Goal: Task Accomplishment & Management: Use online tool/utility

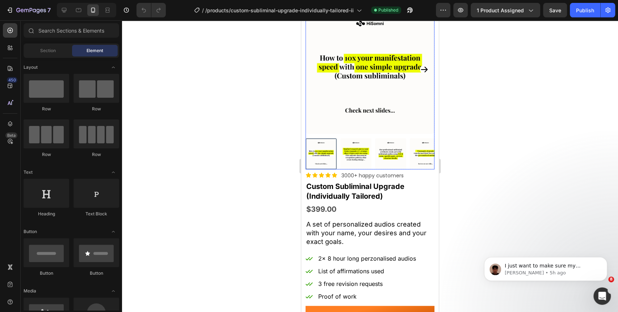
scroll to position [121, 0]
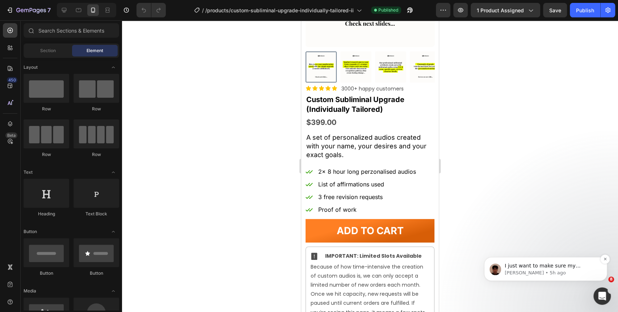
click at [526, 273] on p "[PERSON_NAME] • 5h ago" at bounding box center [551, 273] width 93 height 7
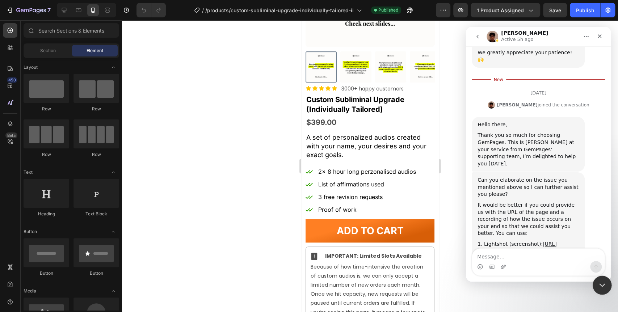
scroll to position [209, 0]
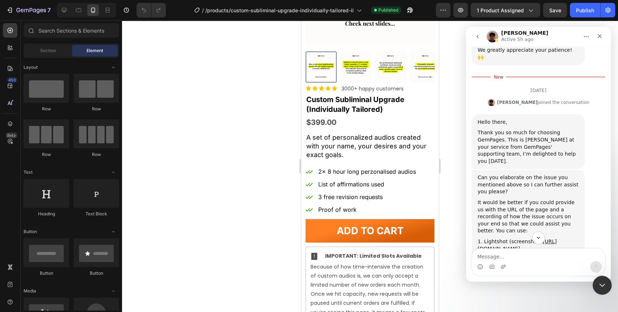
click at [600, 290] on div "Close Intercom Messenger" at bounding box center [600, 284] width 17 height 17
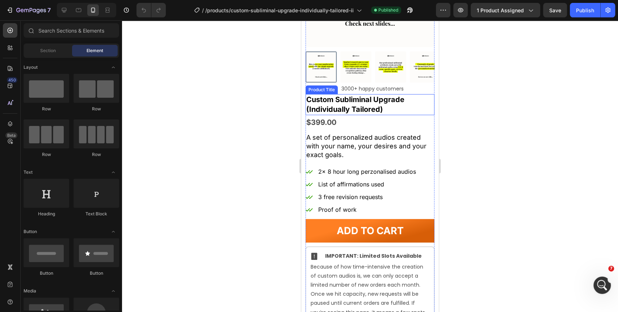
scroll to position [275, 0]
click at [68, 13] on div at bounding box center [64, 10] width 12 height 12
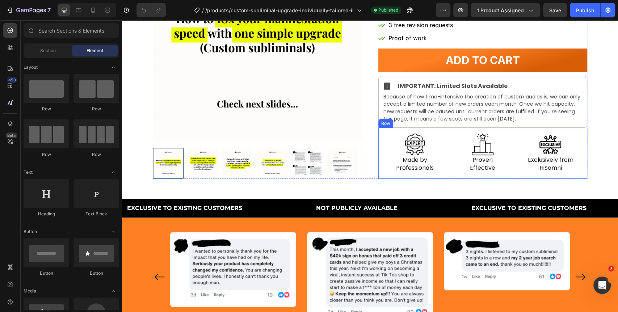
click at [448, 132] on div "Image Made by Professionals Text Block Image Proven Effective Text Block Image …" at bounding box center [482, 153] width 209 height 51
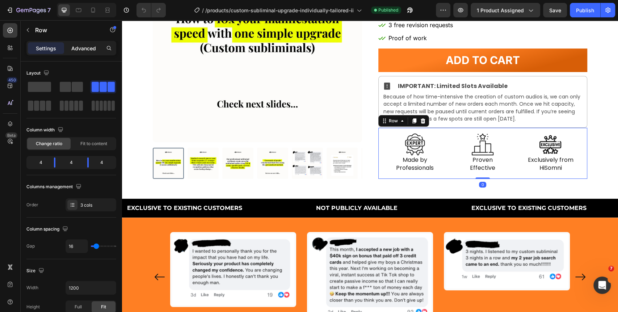
click at [93, 49] on p "Advanced" at bounding box center [83, 49] width 25 height 8
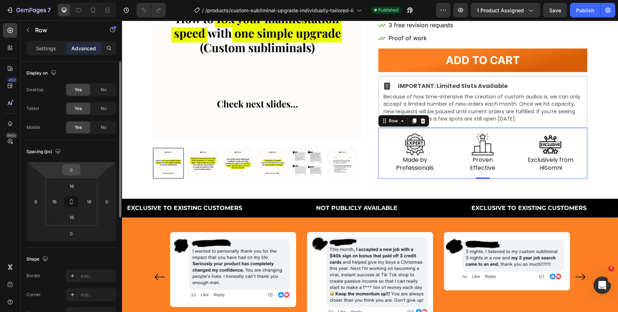
click at [72, 173] on input "0" at bounding box center [71, 169] width 14 height 11
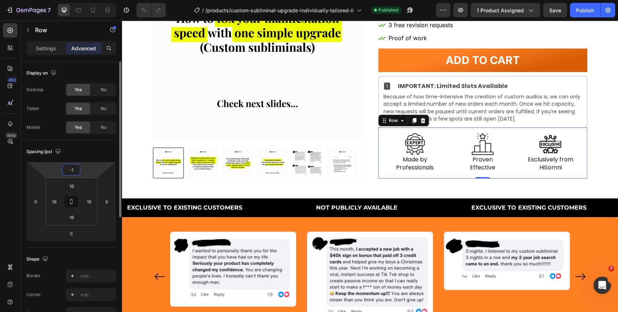
type input "0"
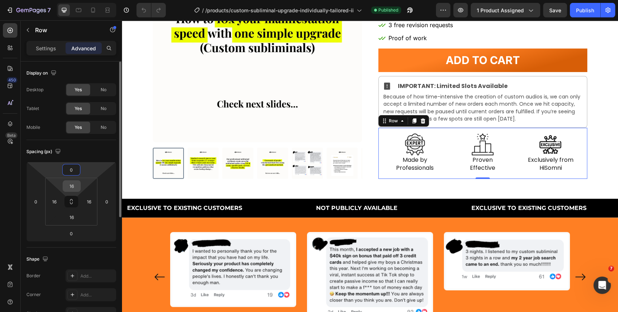
click at [71, 190] on input "16" at bounding box center [71, 186] width 14 height 11
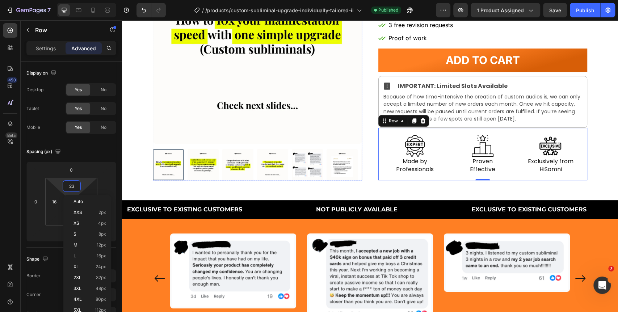
type input "24"
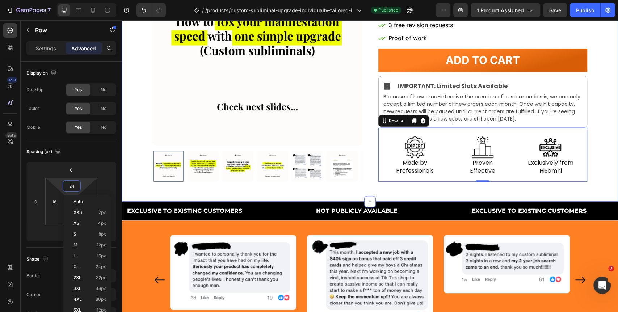
click at [600, 131] on div "Product Images Row Icon Icon Icon Icon Icon Icon List 3000+ happy customers Tex…" at bounding box center [370, 52] width 496 height 260
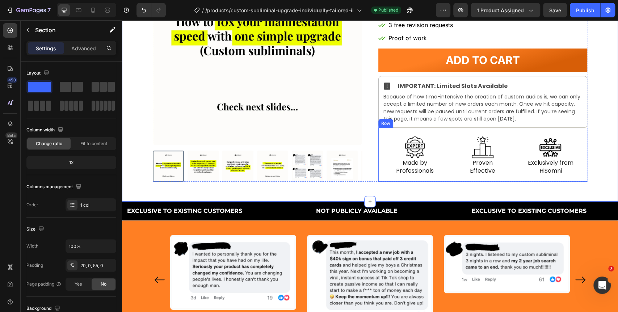
click at [438, 179] on div "Image Made by Professionals Text Block Image Proven Effective Text Block Image …" at bounding box center [482, 155] width 209 height 54
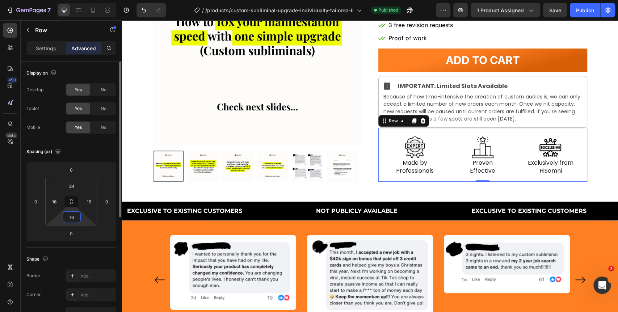
click at [78, 216] on input "16" at bounding box center [71, 217] width 14 height 11
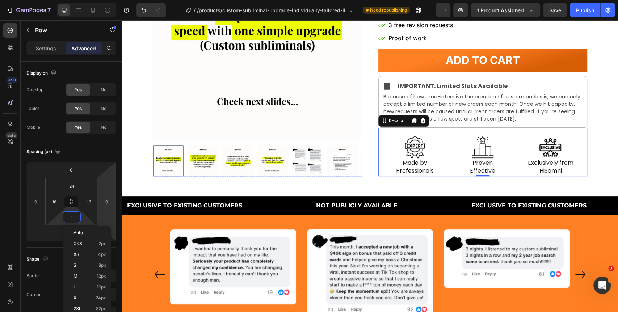
type input "0"
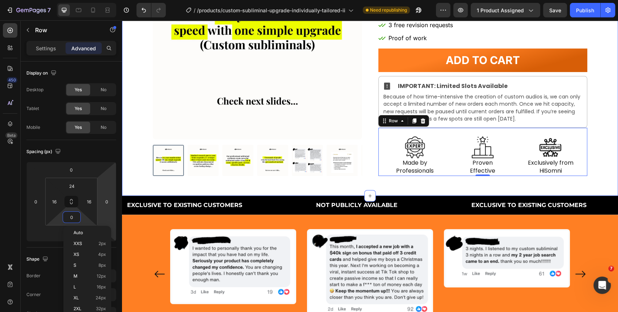
click at [594, 102] on div "Product Images Row Icon Icon Icon Icon Icon Icon List 3000+ happy customers Tex…" at bounding box center [370, 49] width 496 height 254
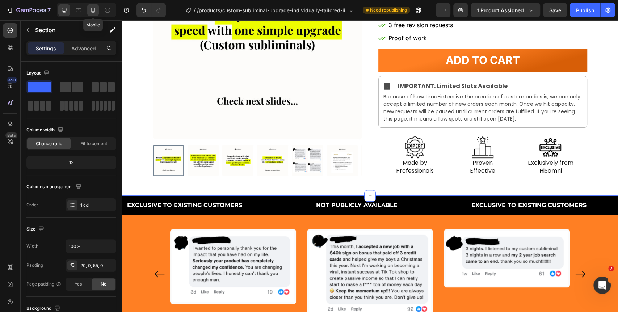
click at [89, 14] on div at bounding box center [93, 10] width 12 height 12
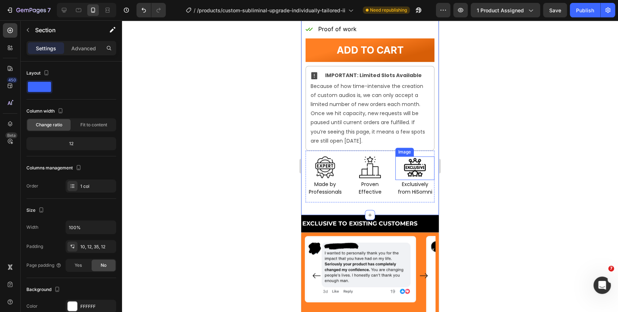
scroll to position [324, 0]
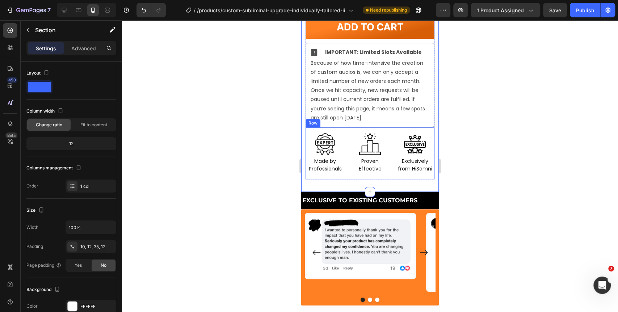
click at [345, 167] on div "Image Made by Professionals Text Block Image Proven Effective Text Block Image …" at bounding box center [370, 153] width 129 height 52
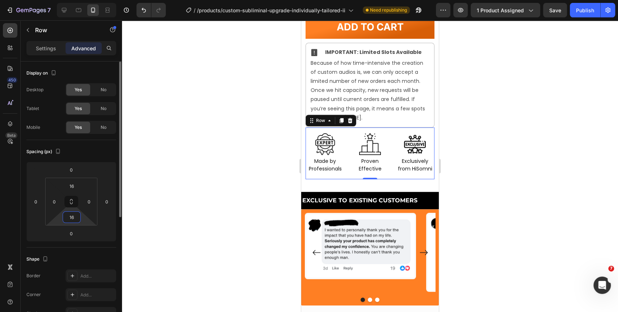
click at [72, 216] on input "16" at bounding box center [71, 217] width 14 height 11
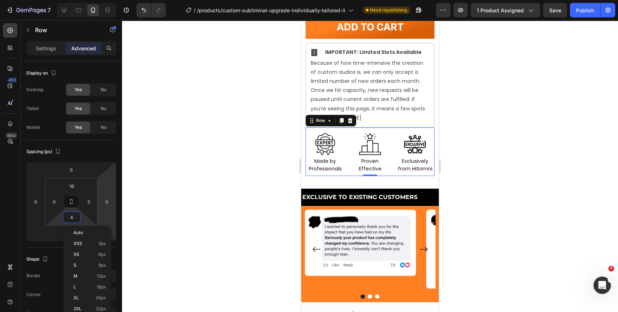
type input "3"
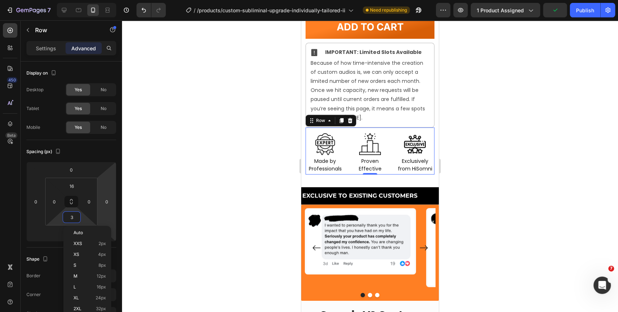
click at [590, 103] on div at bounding box center [370, 166] width 496 height 292
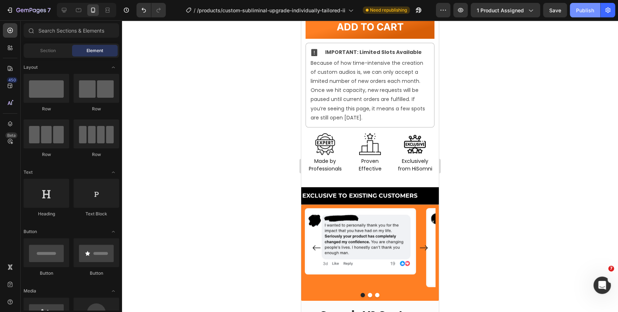
click at [580, 7] on div "Publish" at bounding box center [585, 11] width 18 height 8
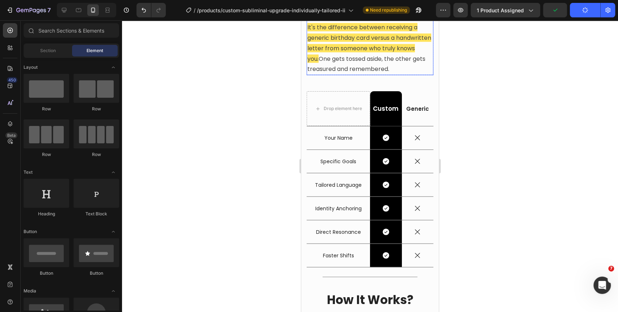
scroll to position [968, 0]
